Goal: Task Accomplishment & Management: Use online tool/utility

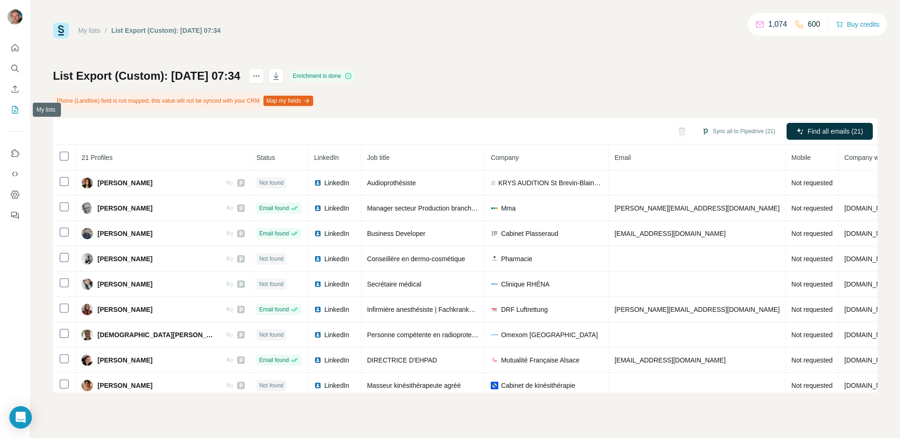
click at [8, 110] on button "My lists" at bounding box center [14, 109] width 15 height 17
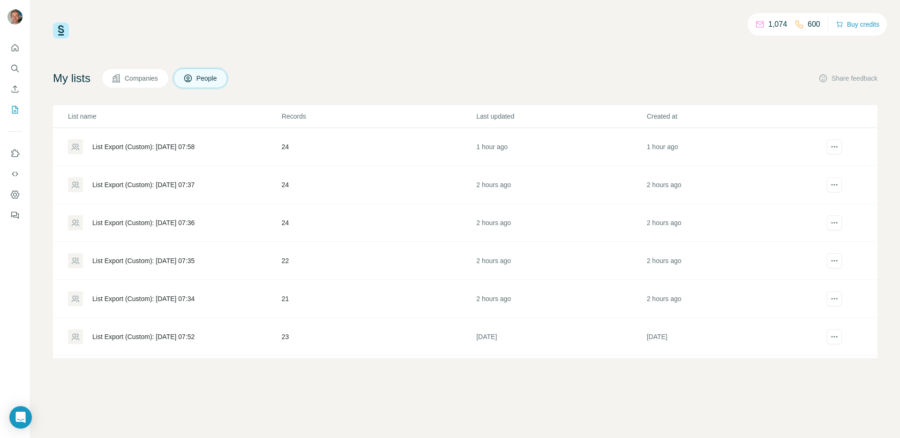
click at [194, 296] on div "List Export (Custom): [DATE] 07:34" at bounding box center [143, 298] width 102 height 9
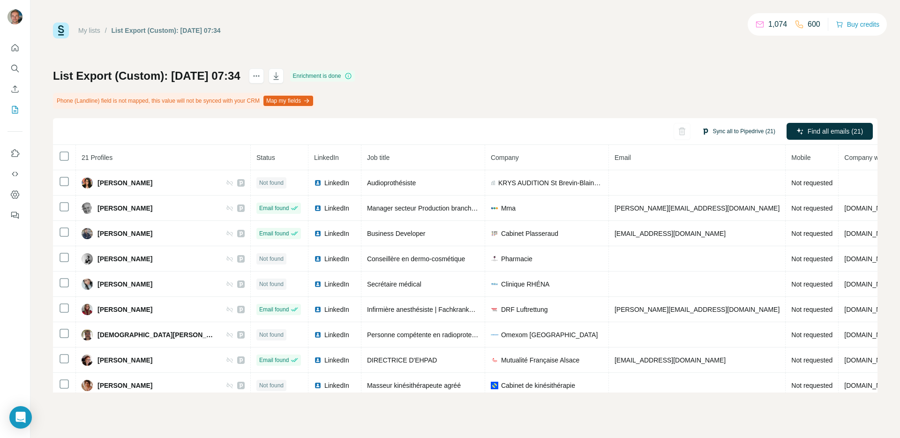
click at [723, 131] on button "Sync all to Pipedrive (21)" at bounding box center [738, 131] width 87 height 14
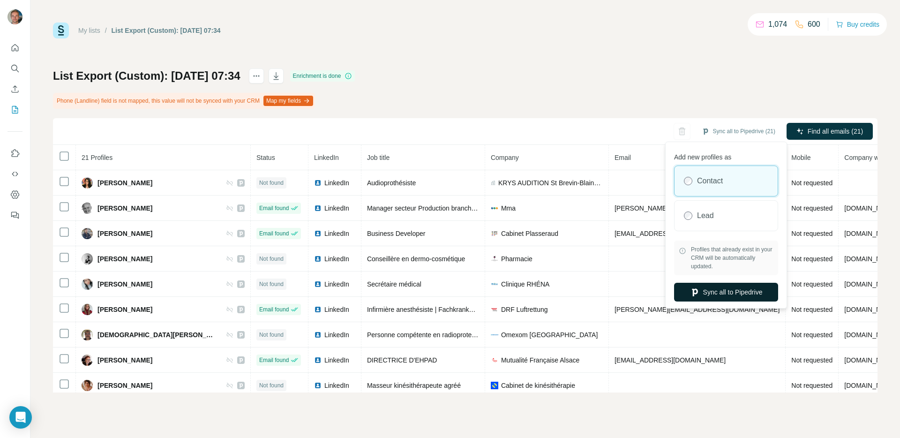
click at [699, 296] on button "Sync all to Pipedrive" at bounding box center [726, 292] width 104 height 19
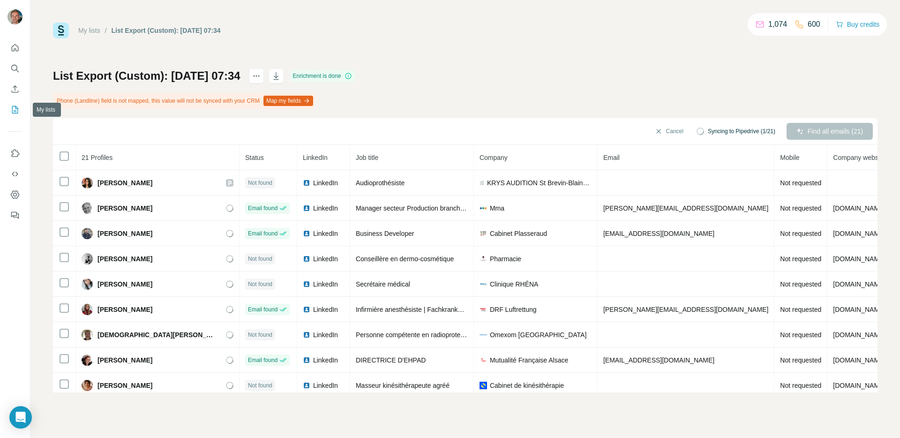
click at [17, 115] on button "My lists" at bounding box center [14, 109] width 15 height 17
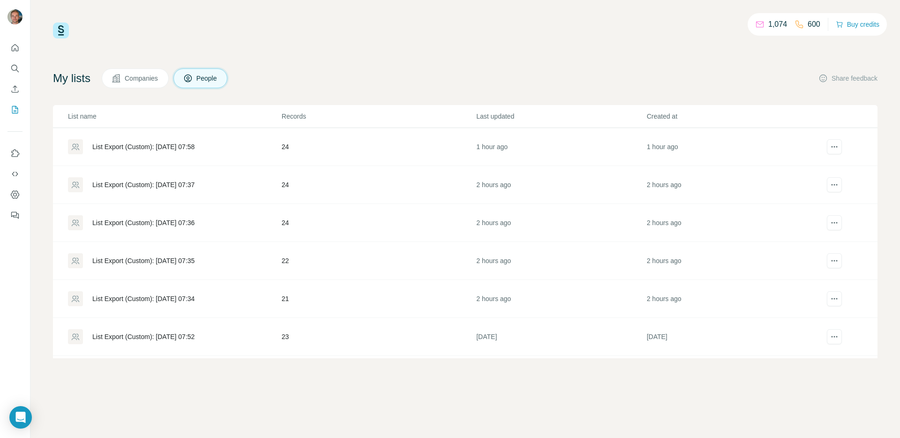
click at [230, 258] on div "List Export (Custom): [DATE] 07:35" at bounding box center [174, 260] width 213 height 15
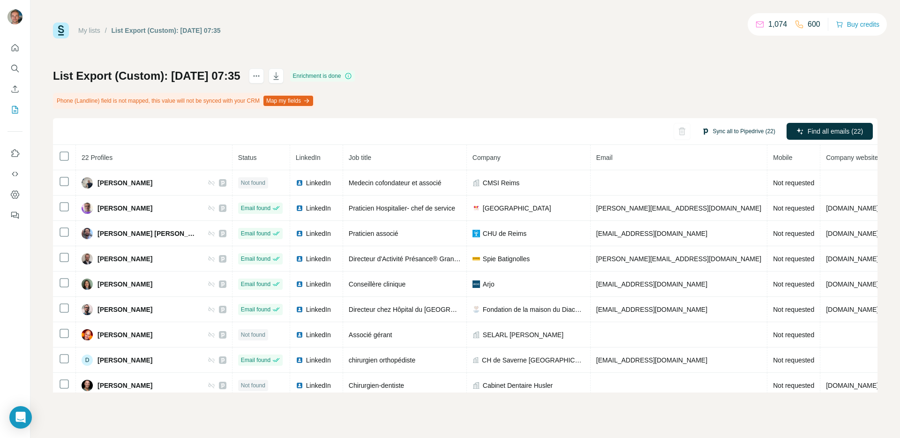
click at [754, 136] on button "Sync all to Pipedrive (22)" at bounding box center [738, 131] width 87 height 14
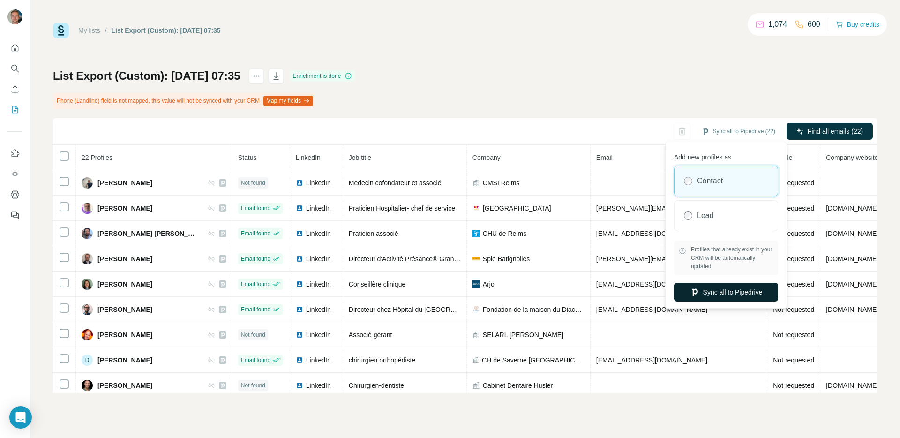
click at [701, 296] on button "Sync all to Pipedrive" at bounding box center [726, 292] width 104 height 19
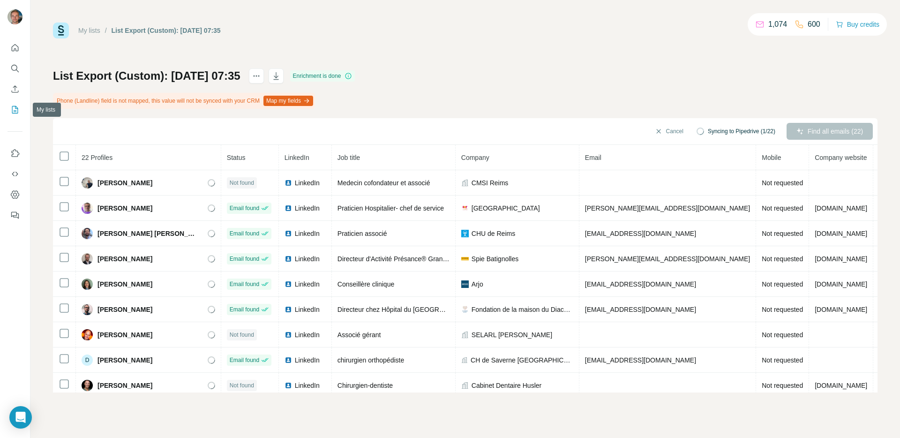
click at [18, 111] on icon "My lists" at bounding box center [14, 109] width 9 height 9
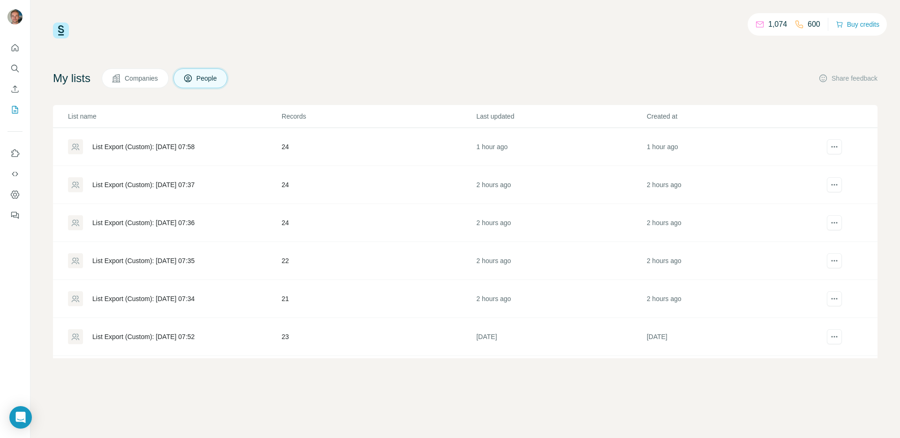
click at [194, 226] on div "List Export (Custom): [DATE] 07:36" at bounding box center [143, 222] width 102 height 9
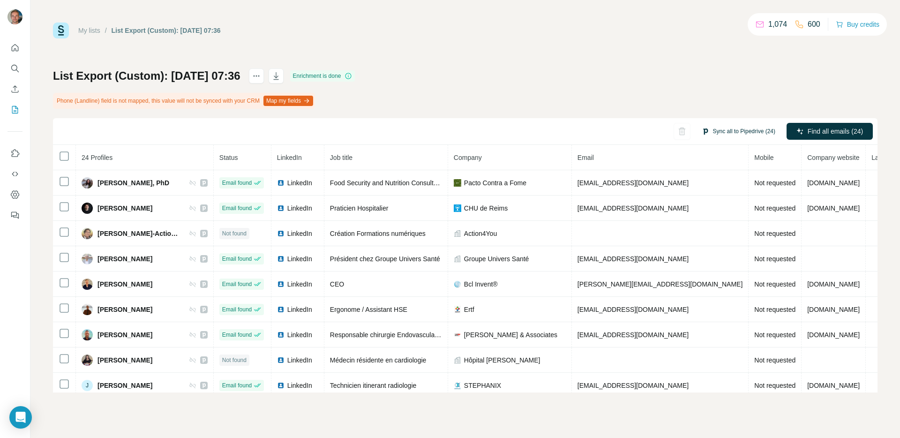
click at [735, 129] on button "Sync all to Pipedrive (24)" at bounding box center [738, 131] width 87 height 14
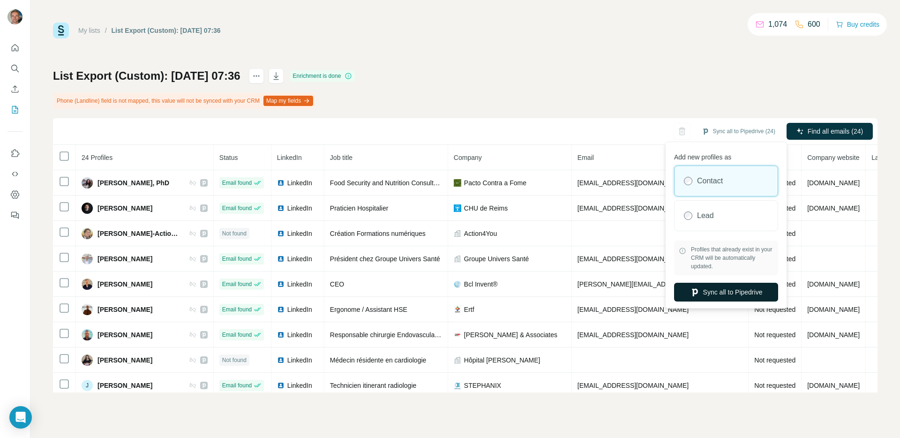
click at [709, 288] on button "Sync all to Pipedrive" at bounding box center [726, 292] width 104 height 19
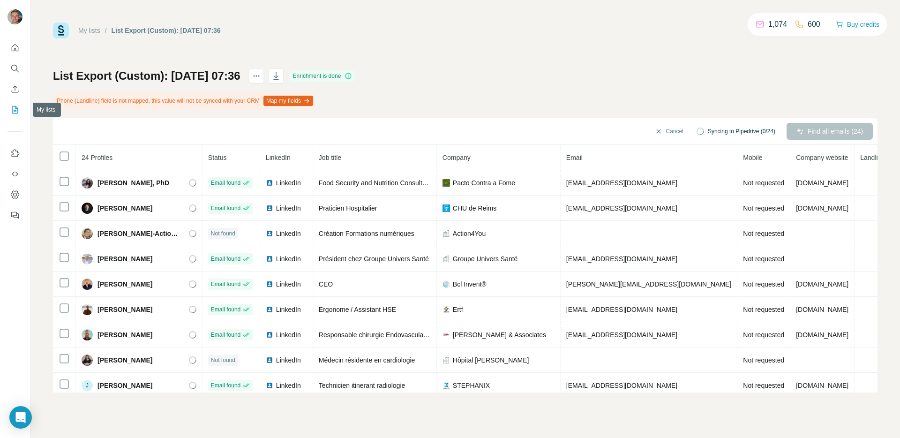
click at [11, 108] on icon "My lists" at bounding box center [14, 109] width 9 height 9
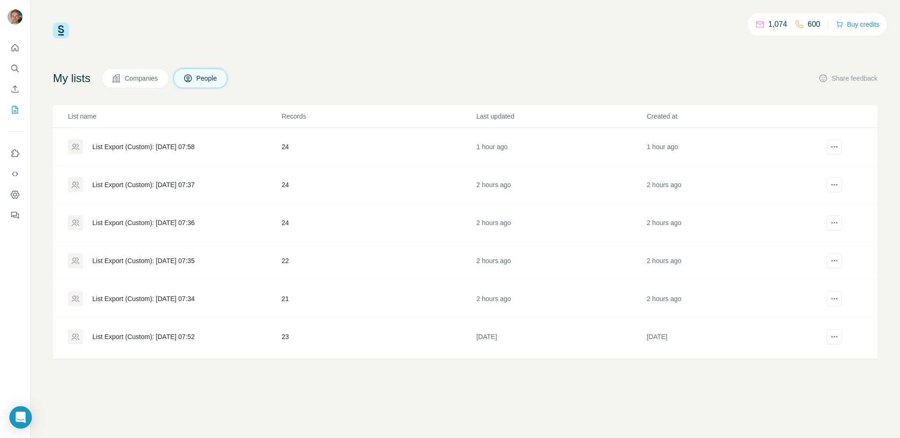
click at [194, 183] on div "List Export (Custom): [DATE] 07:37" at bounding box center [143, 184] width 102 height 9
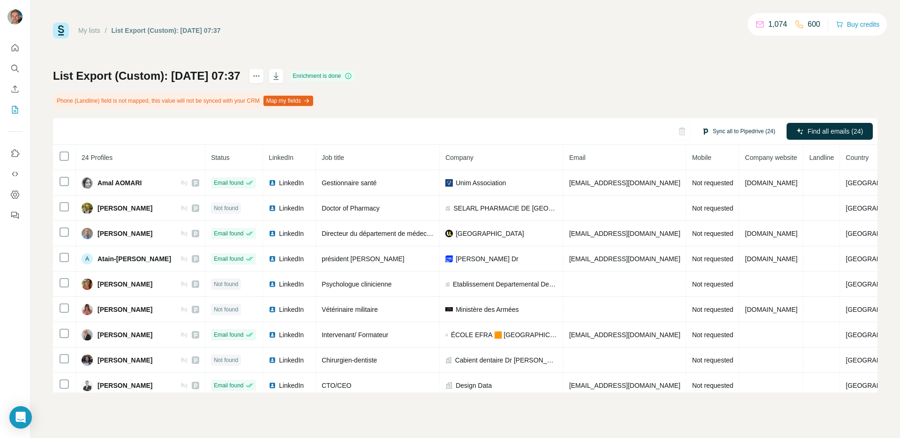
click at [739, 134] on button "Sync all to Pipedrive (24)" at bounding box center [738, 131] width 87 height 14
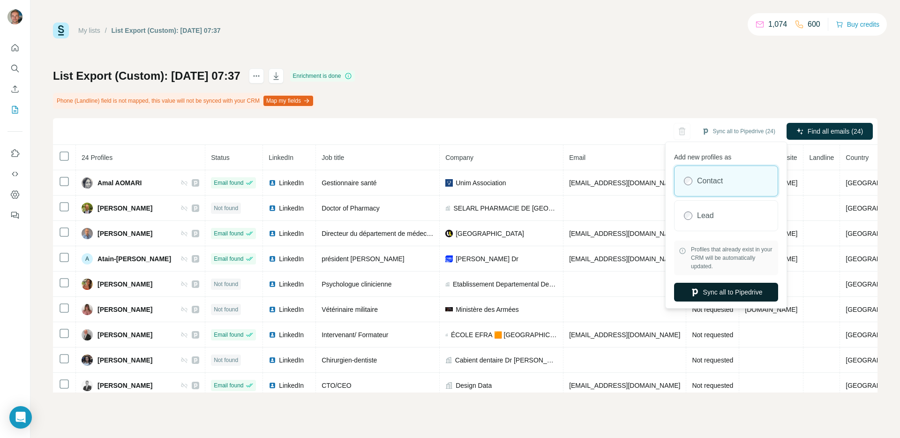
click at [701, 286] on button "Sync all to Pipedrive" at bounding box center [726, 292] width 104 height 19
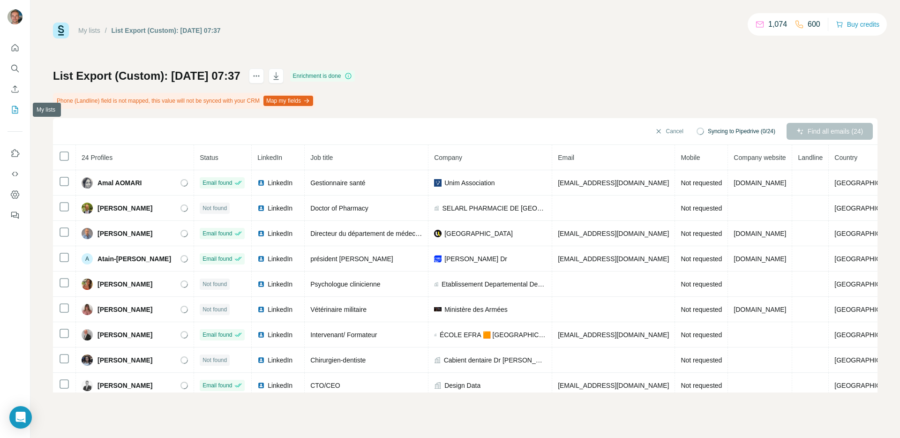
click at [22, 109] on div at bounding box center [15, 129] width 30 height 190
click at [9, 114] on button "My lists" at bounding box center [14, 109] width 15 height 17
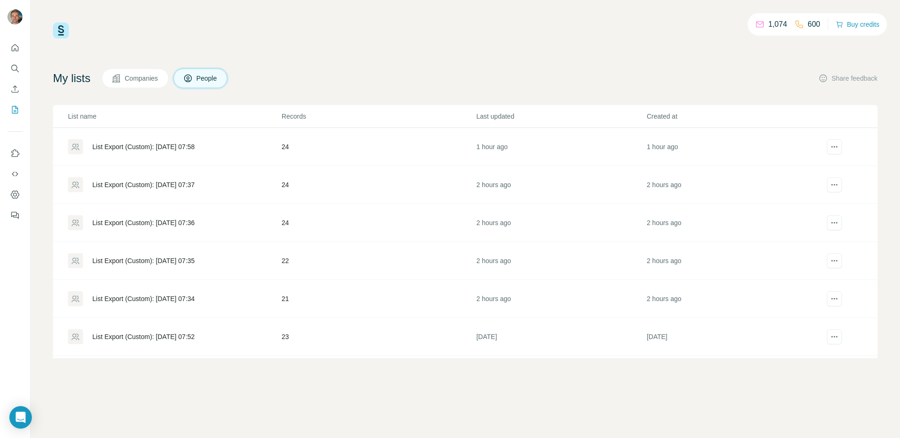
click at [279, 141] on div "List Export (Custom): [DATE] 07:58" at bounding box center [174, 146] width 213 height 15
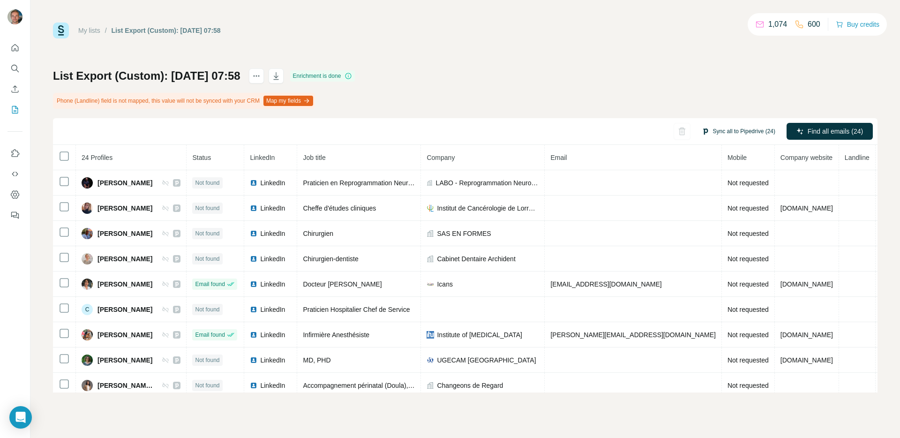
click at [719, 131] on button "Sync all to Pipedrive (24)" at bounding box center [738, 131] width 87 height 14
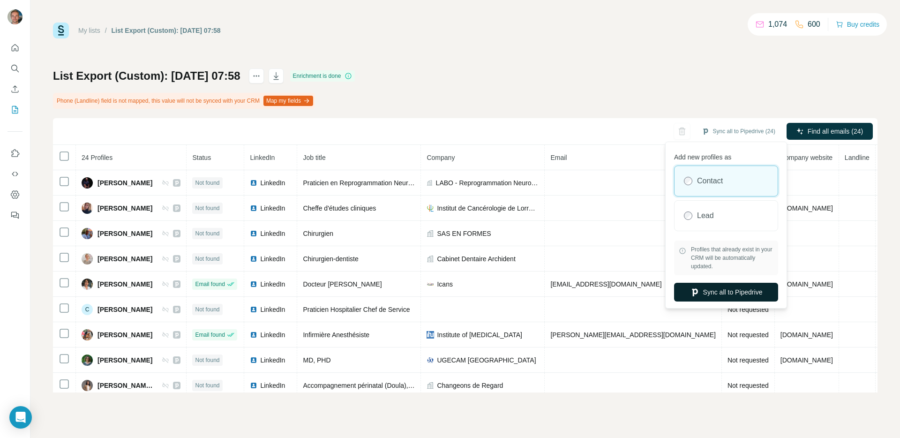
click at [706, 286] on button "Sync all to Pipedrive" at bounding box center [726, 292] width 104 height 19
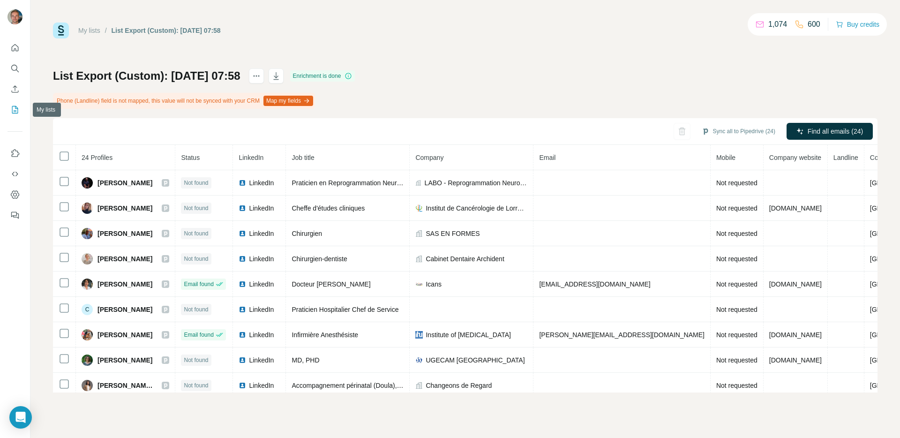
click at [15, 109] on icon "My lists" at bounding box center [14, 109] width 9 height 9
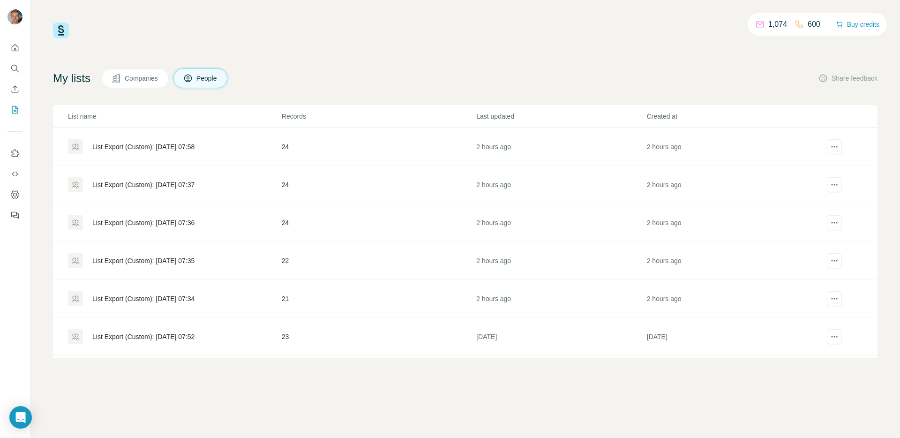
click at [215, 151] on div "List Export (Custom): [DATE] 07:58" at bounding box center [174, 146] width 213 height 15
click at [149, 183] on div "List Export (Custom): [DATE] 07:37" at bounding box center [143, 184] width 102 height 9
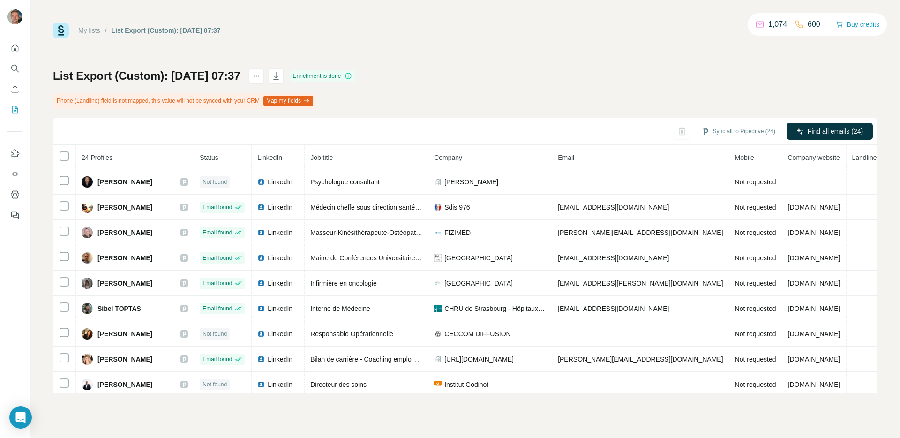
scroll to position [385, 0]
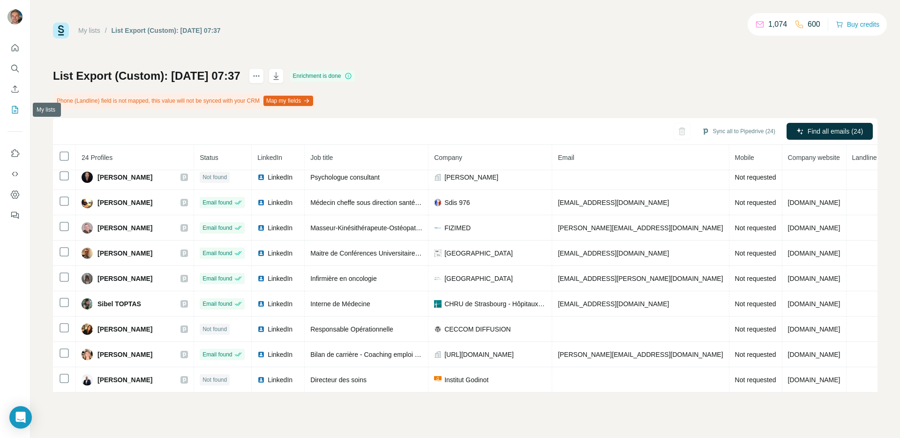
click at [18, 104] on button "My lists" at bounding box center [14, 109] width 15 height 17
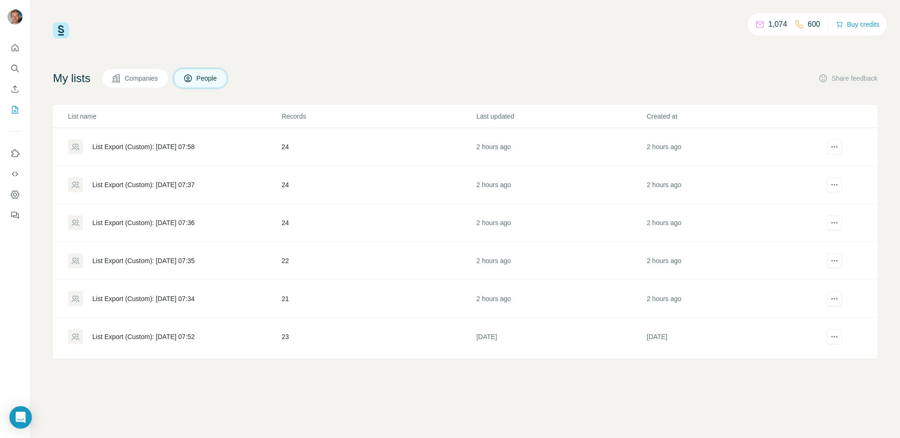
click at [139, 220] on div "List Export (Custom): [DATE] 07:36" at bounding box center [143, 222] width 102 height 9
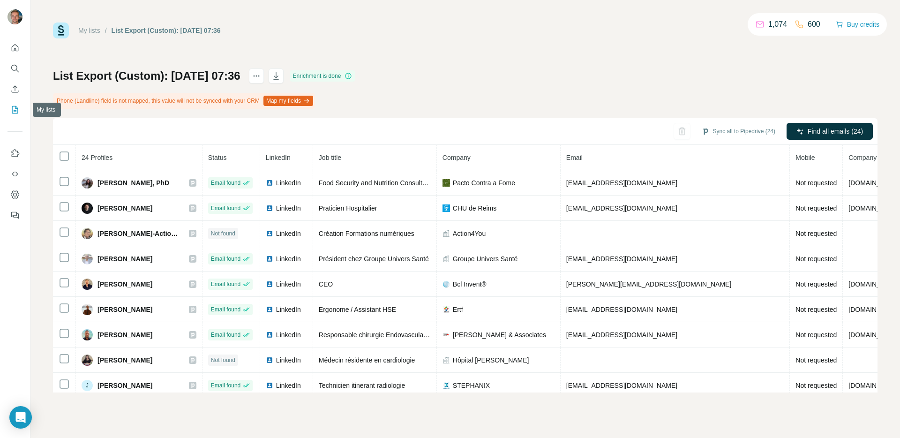
click at [12, 111] on icon "My lists" at bounding box center [14, 109] width 9 height 9
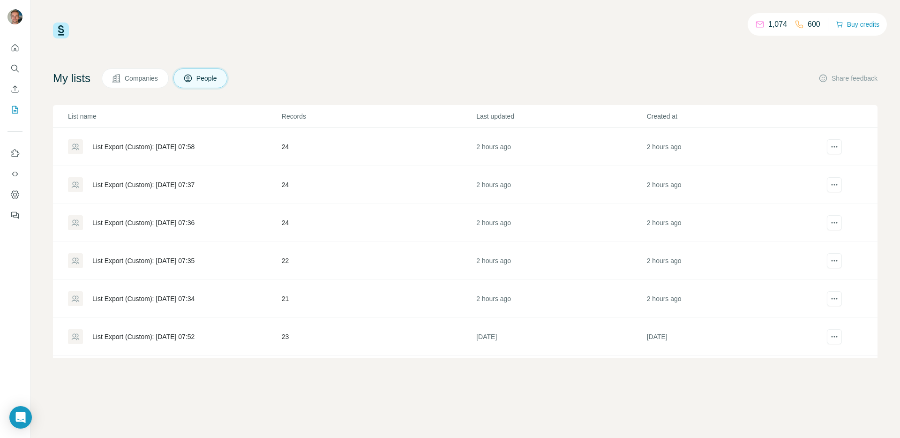
click at [110, 256] on div "List Export (Custom): [DATE] 07:35" at bounding box center [143, 260] width 102 height 9
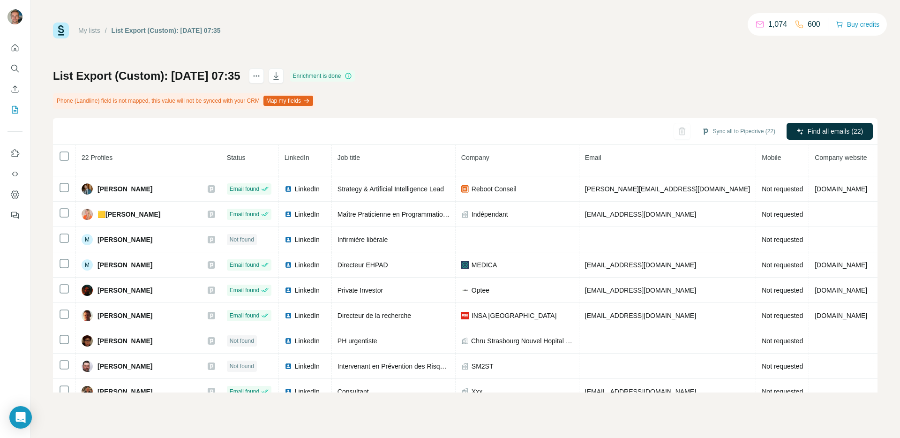
scroll to position [335, 0]
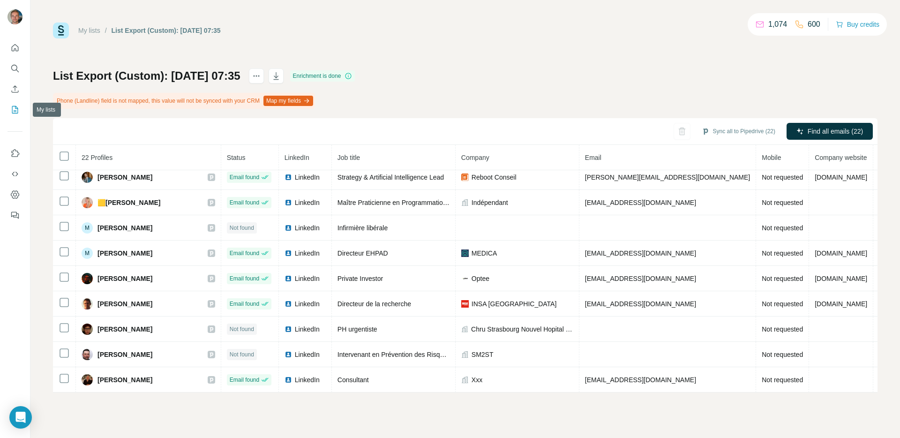
click at [20, 116] on button "My lists" at bounding box center [14, 109] width 15 height 17
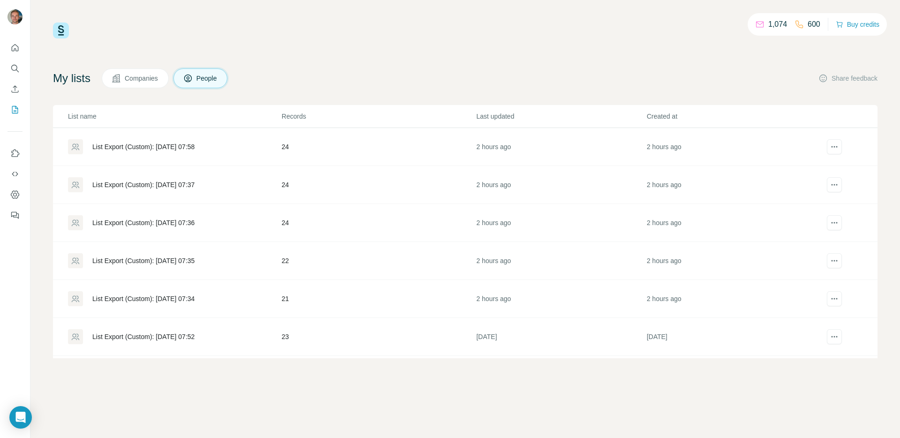
click at [111, 298] on div "List Export (Custom): [DATE] 07:34" at bounding box center [143, 298] width 102 height 9
